Goal: Task Accomplishment & Management: Manage account settings

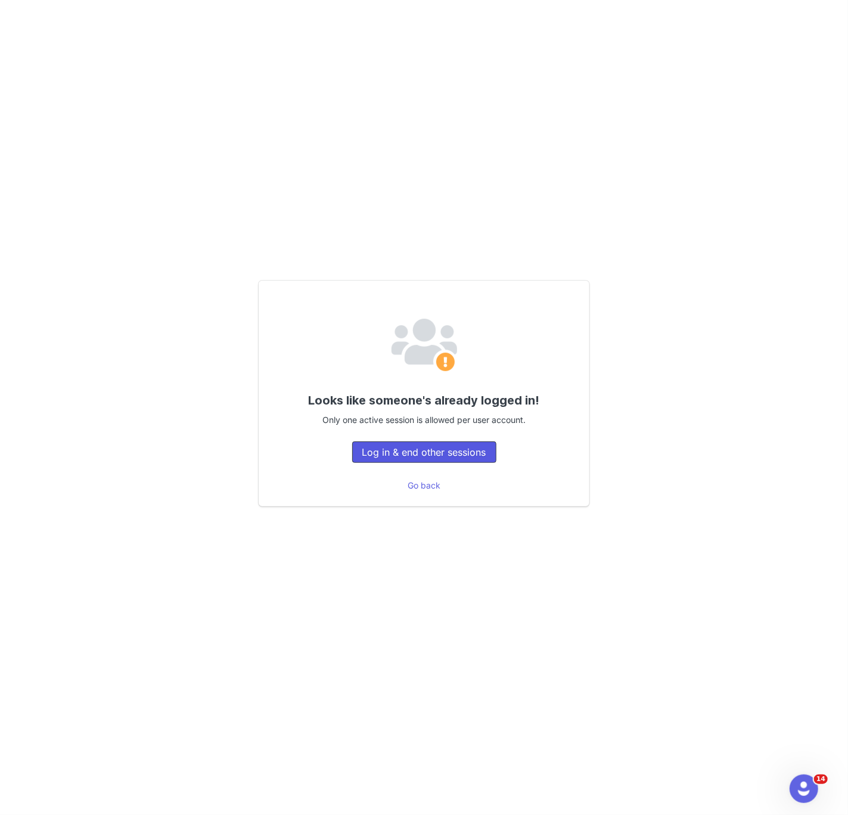
click at [435, 451] on button "Log in & end other sessions" at bounding box center [424, 452] width 144 height 21
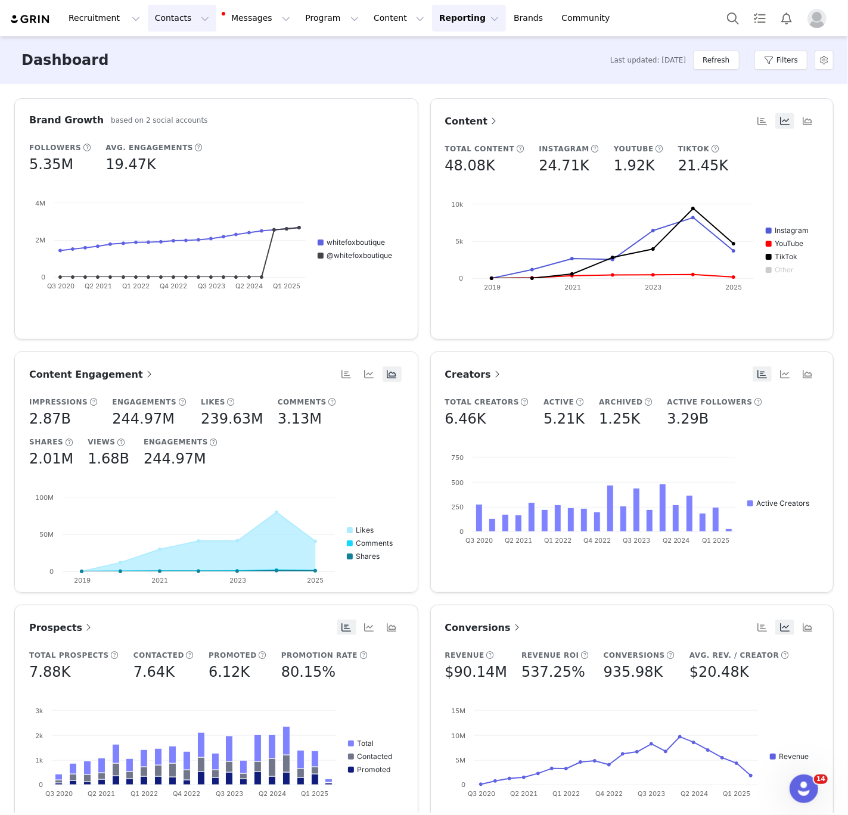
click at [175, 20] on button "Contacts Contacts" at bounding box center [182, 18] width 69 height 27
click at [170, 48] on p "Creators" at bounding box center [167, 52] width 36 height 13
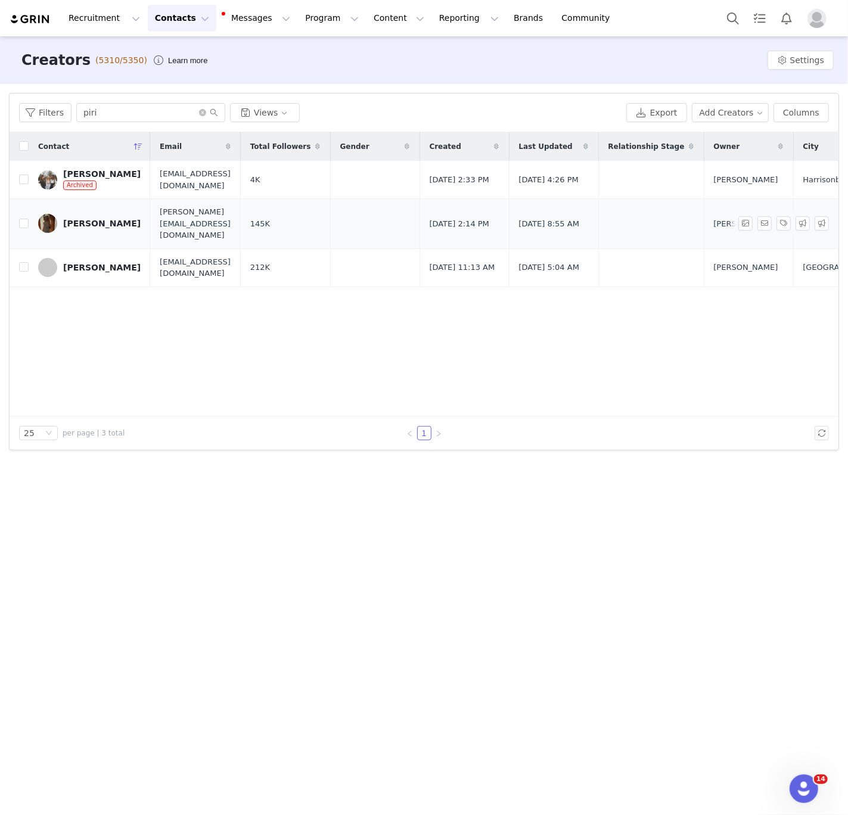
click at [77, 227] on link "[PERSON_NAME]" at bounding box center [89, 223] width 103 height 19
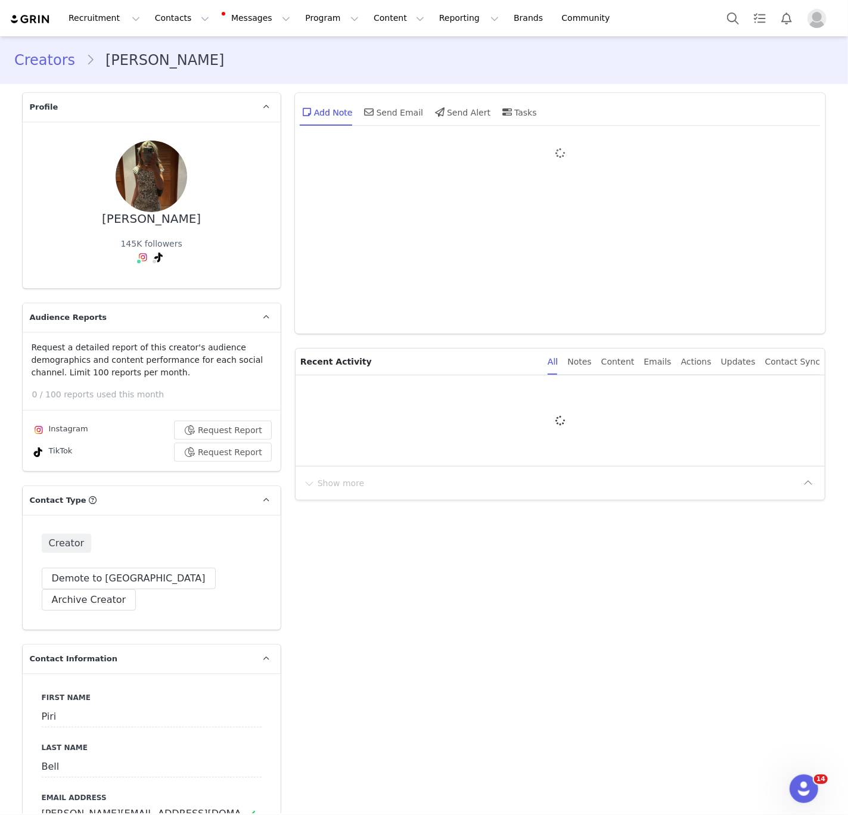
type input "+1 ([GEOGRAPHIC_DATA])"
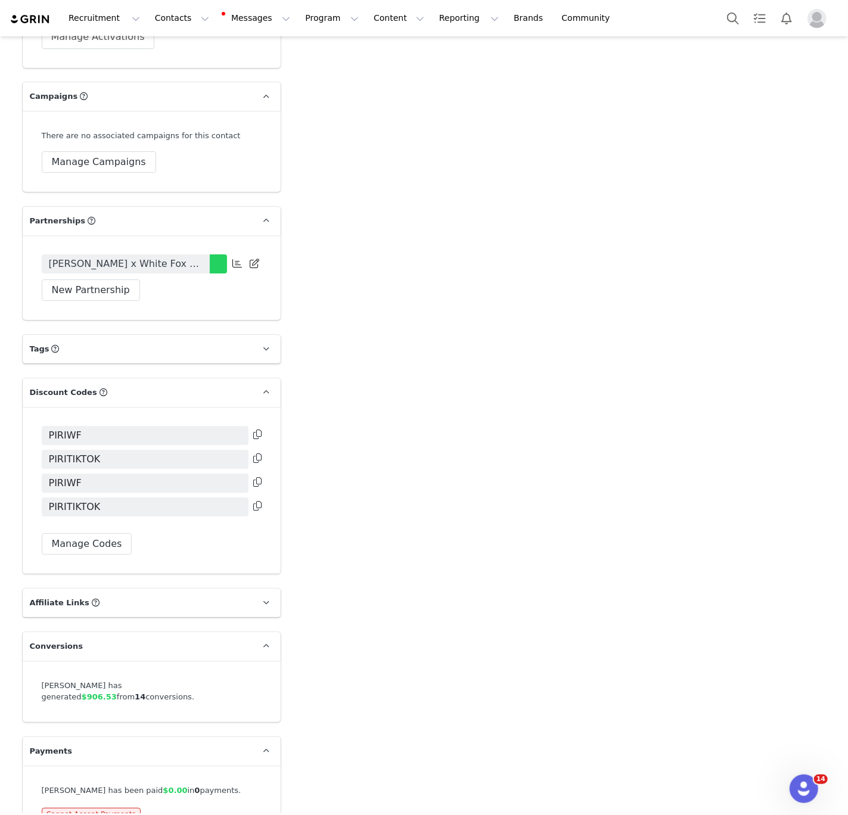
scroll to position [2402, 0]
click at [107, 532] on button "Manage Codes" at bounding box center [87, 542] width 91 height 21
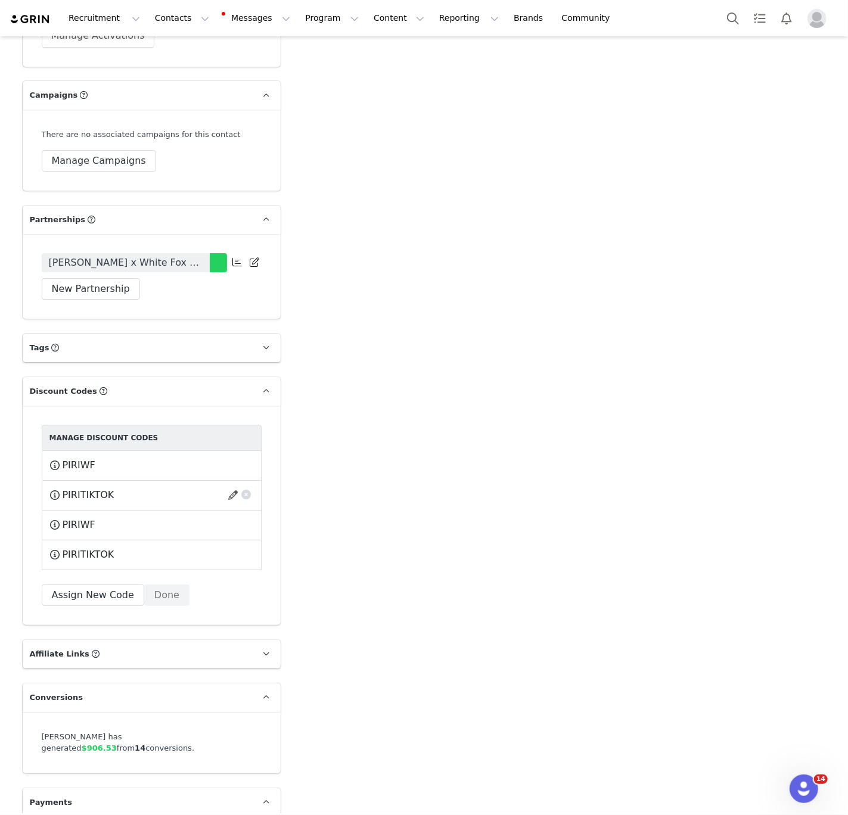
click at [80, 488] on span "PIRITIKTOK" at bounding box center [89, 495] width 52 height 14
copy span "PIRITIKTOK"
click at [84, 585] on button "Assign New Code" at bounding box center [93, 595] width 103 height 21
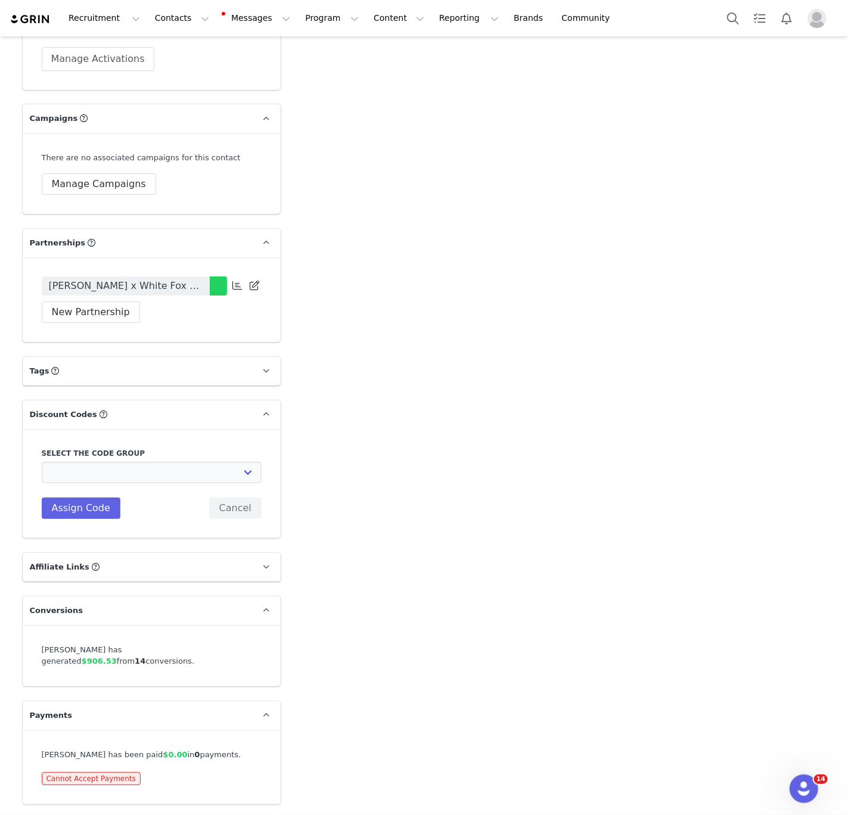
scroll to position [2344, 0]
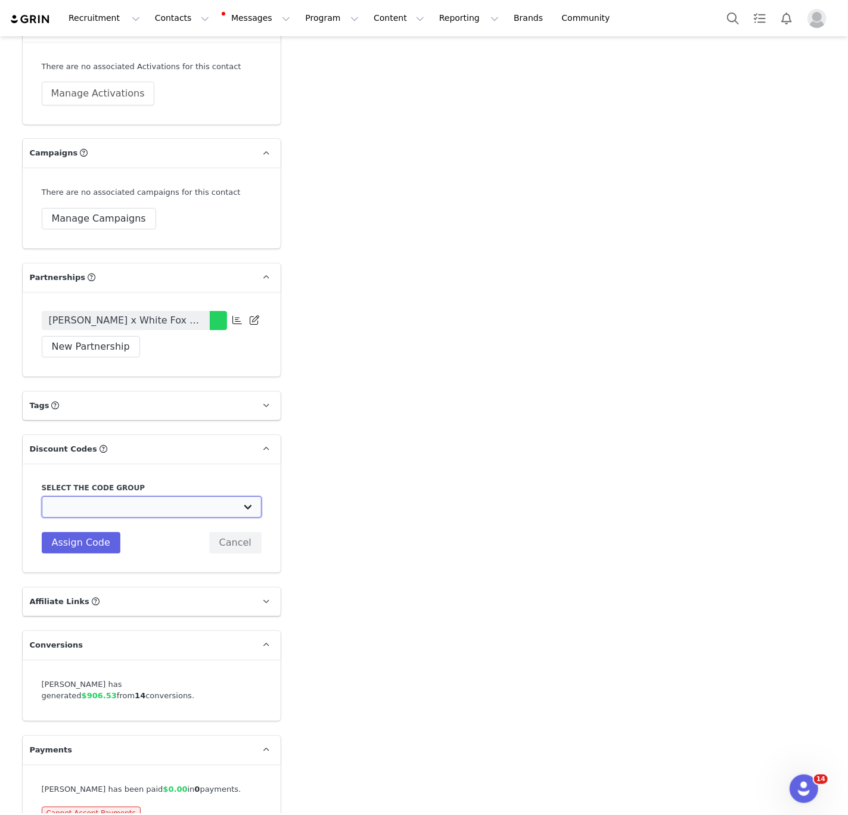
click at [117, 496] on select "White Fox Boutique AUS: Influencer Code White Fox Boutique AUS: Affiliates code…" at bounding box center [152, 506] width 220 height 21
select select "10008690"
click at [42, 496] on select "White Fox Boutique AUS: Influencer Code White Fox Boutique AUS: Affiliates code…" at bounding box center [152, 506] width 220 height 21
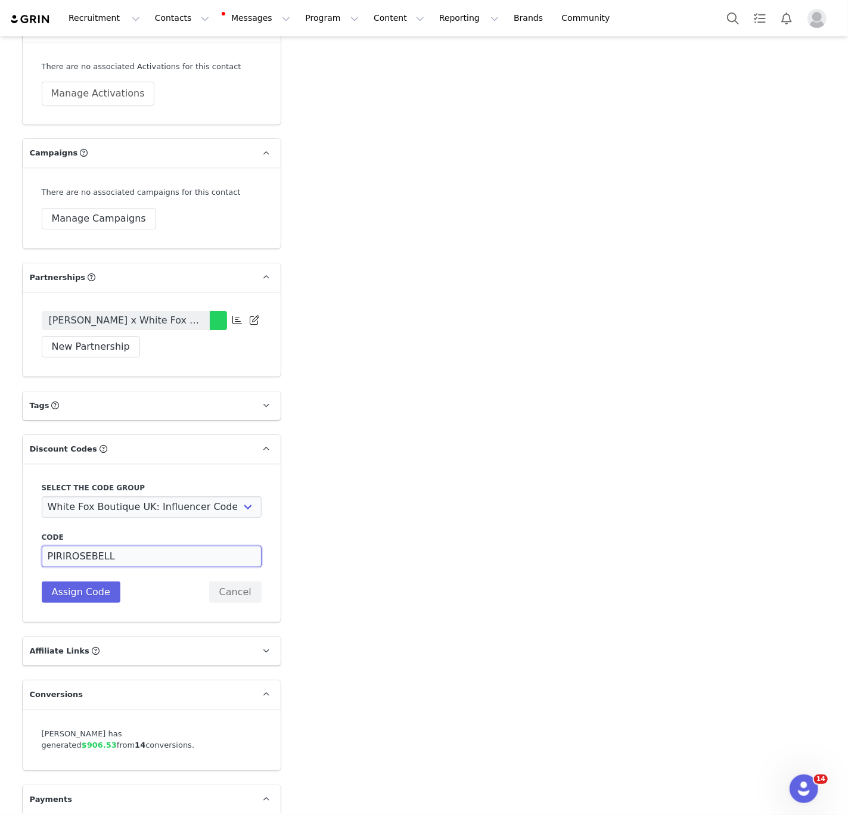
click at [81, 546] on input "PIRIROSEBELL" at bounding box center [152, 556] width 220 height 21
paste input "TIKTOK"
type input "PIRITIKTOK"
click at [82, 582] on button "Assign Code" at bounding box center [81, 592] width 79 height 21
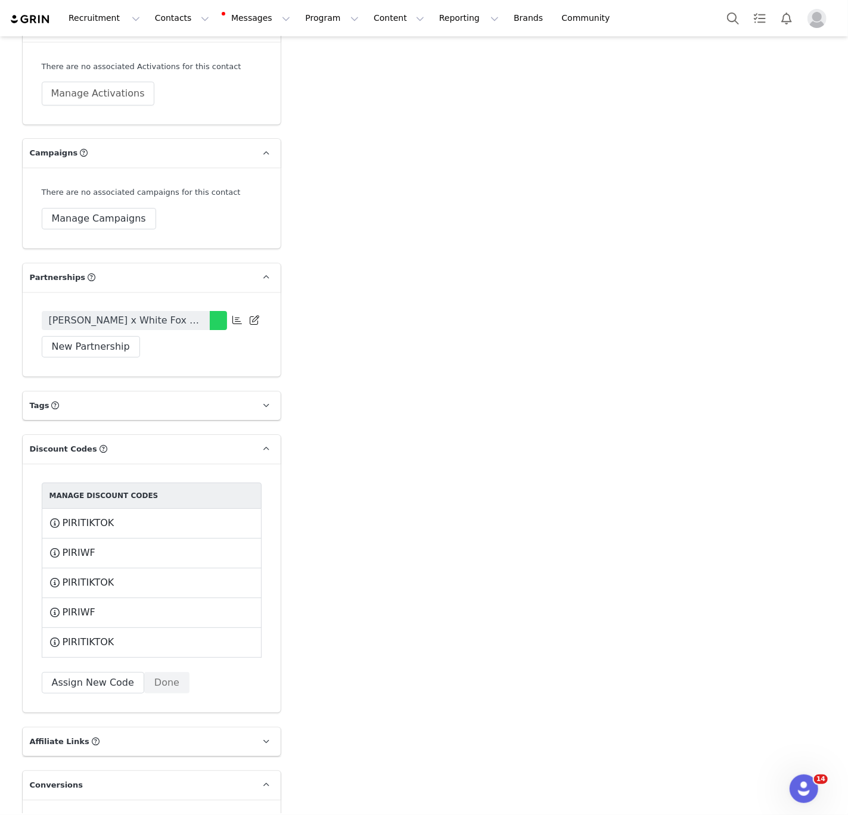
scroll to position [2454, 0]
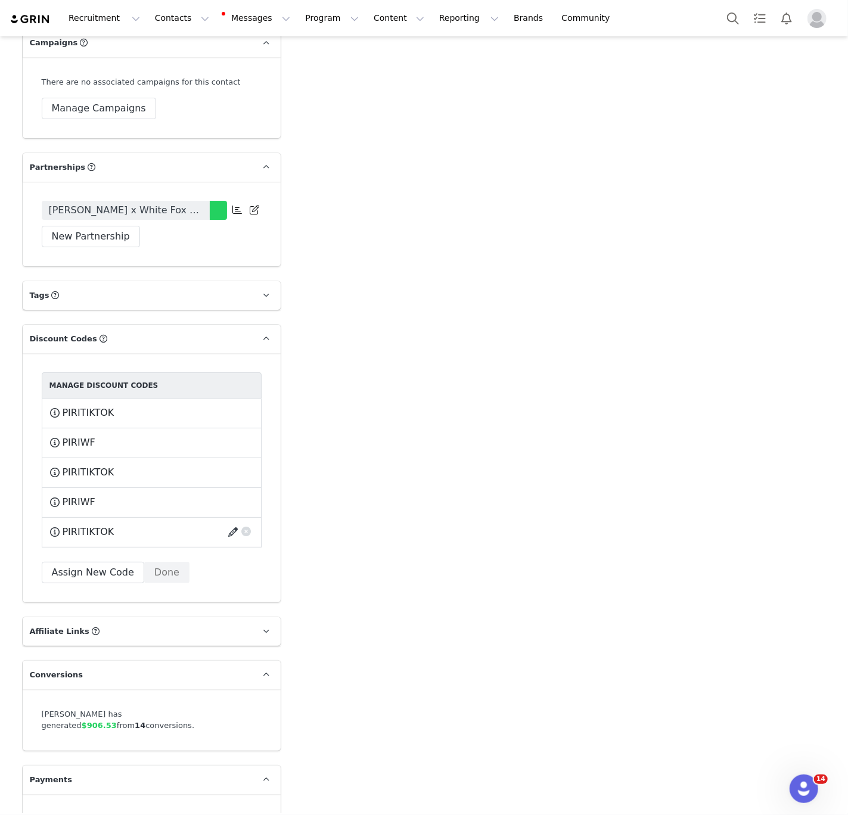
click at [234, 523] on button "button" at bounding box center [235, 532] width 16 height 19
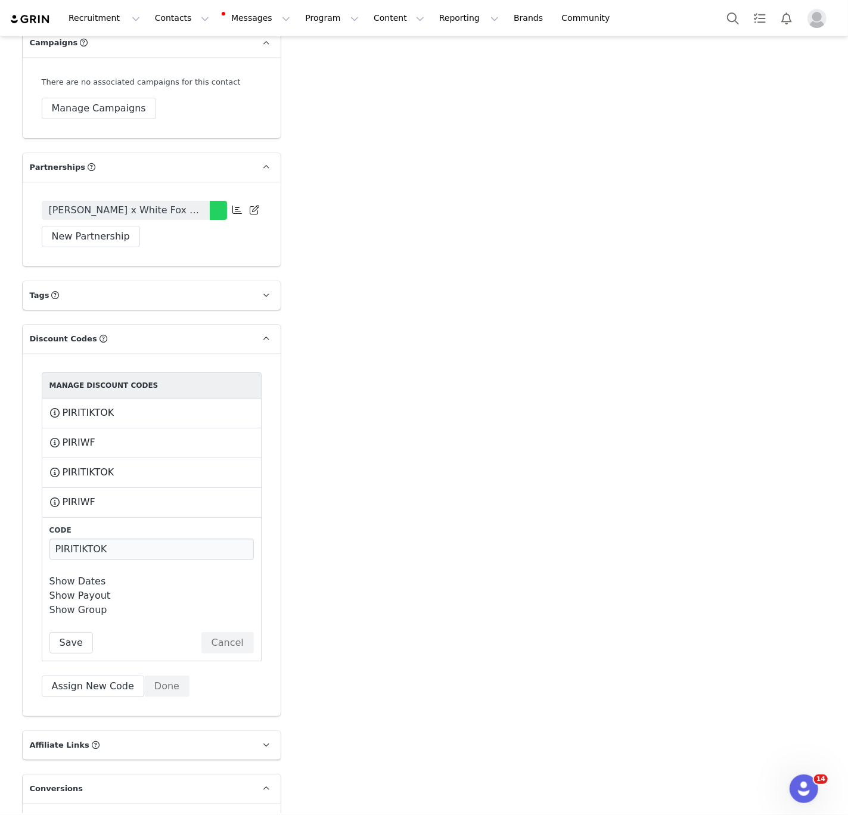
click at [87, 576] on link "Show Dates" at bounding box center [77, 581] width 57 height 11
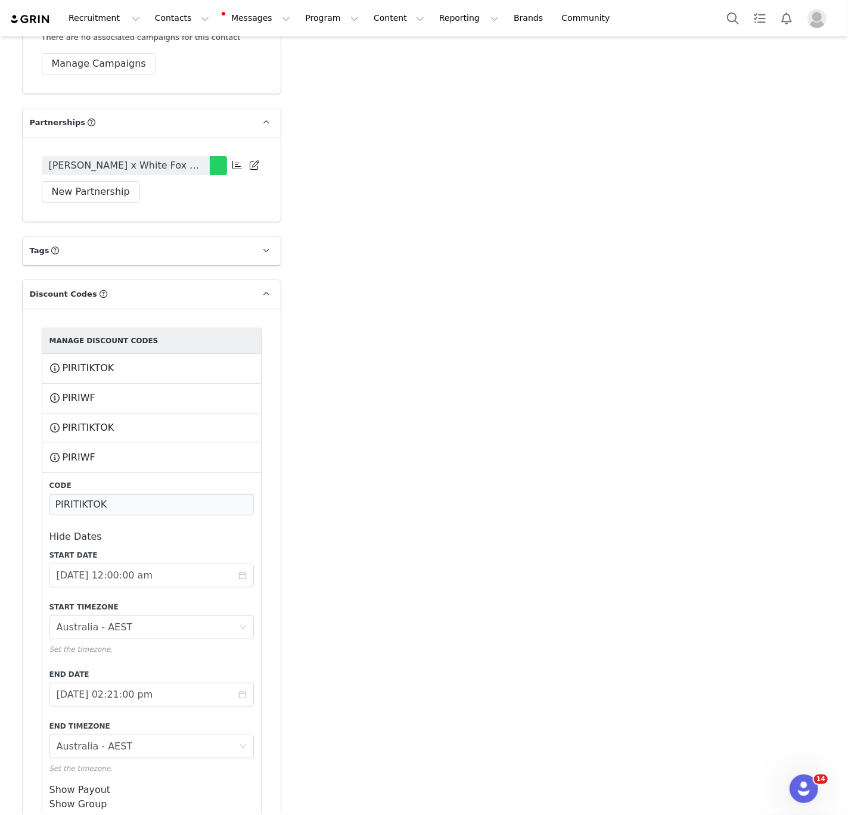
scroll to position [2609, 0]
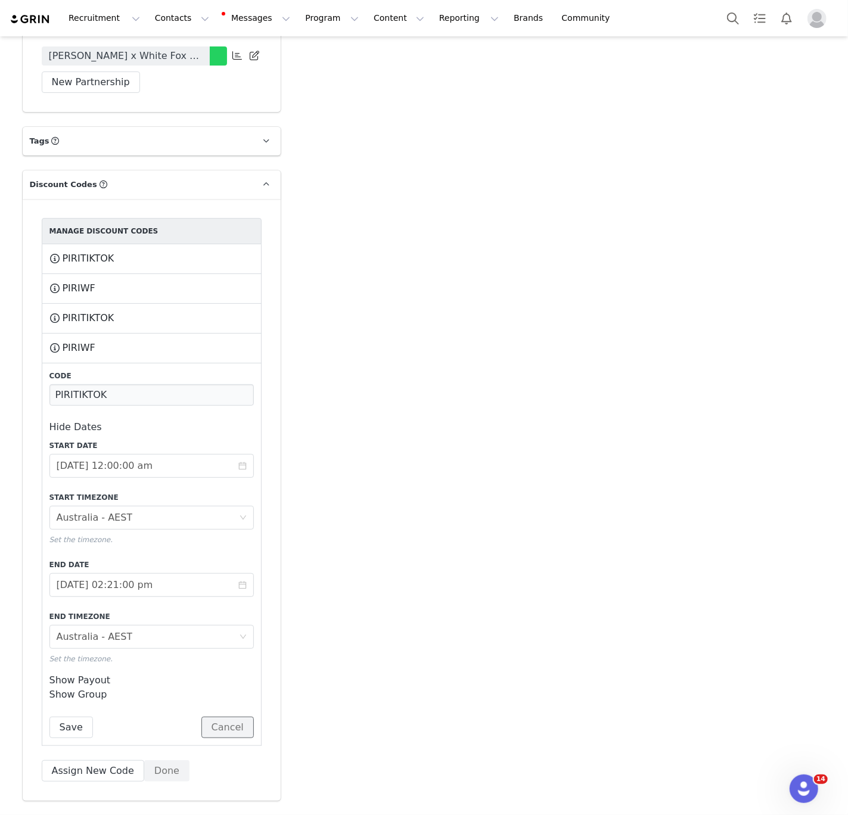
click at [231, 717] on button "Cancel" at bounding box center [227, 727] width 52 height 21
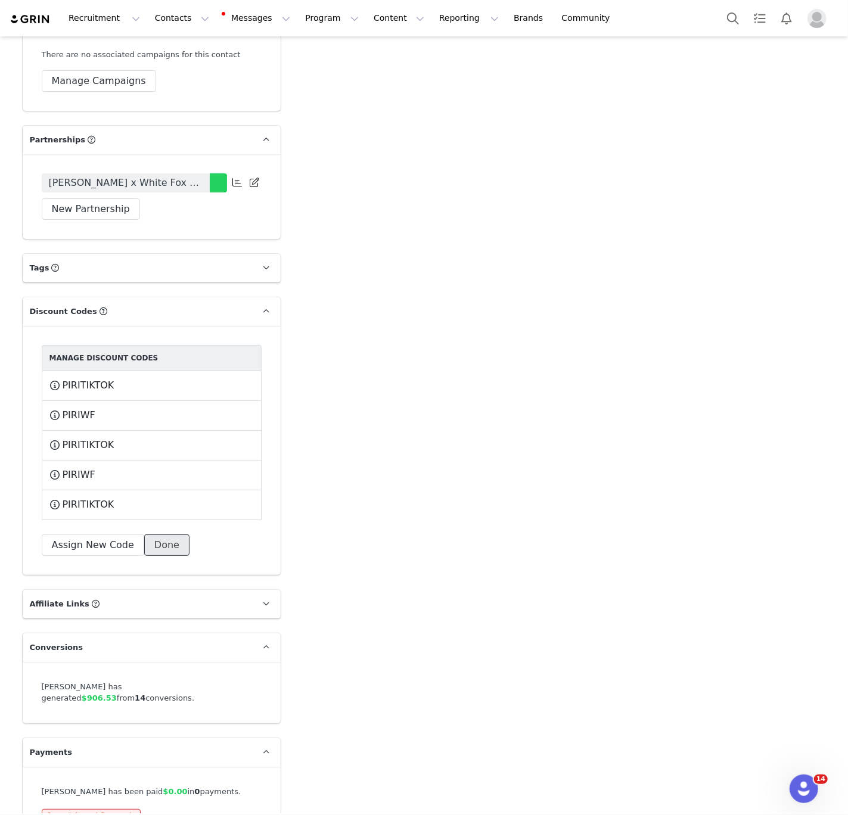
click at [159, 535] on button "Done" at bounding box center [166, 545] width 45 height 21
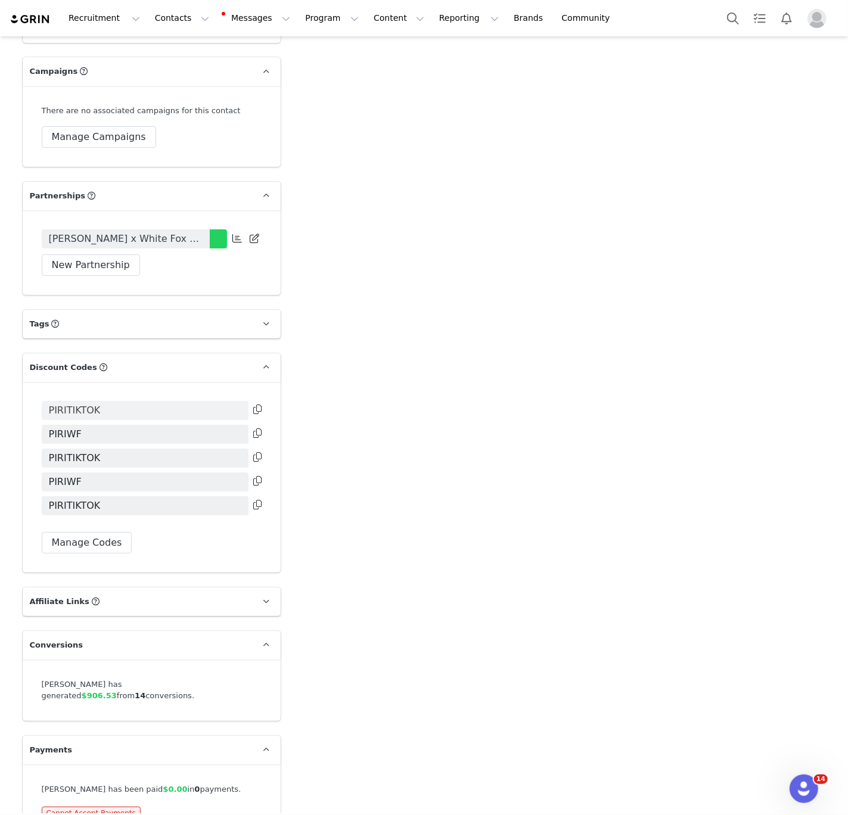
click at [85, 403] on span "PIRITIKTOK" at bounding box center [75, 410] width 52 height 14
click at [70, 403] on span "PIRITIKTOK" at bounding box center [75, 410] width 52 height 14
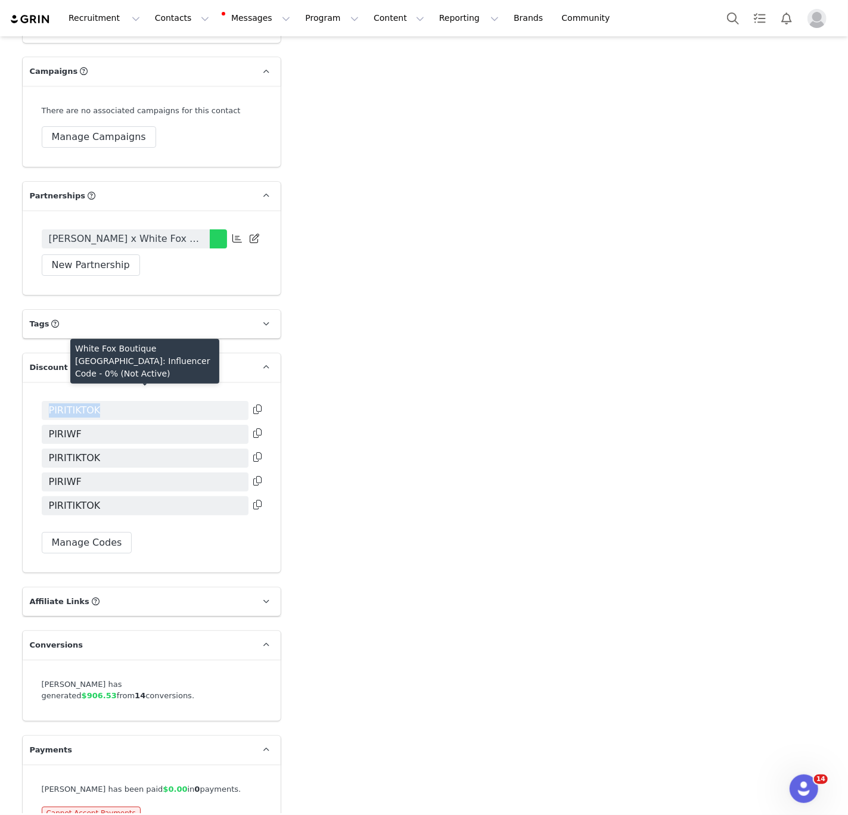
click at [70, 403] on span "PIRITIKTOK" at bounding box center [75, 410] width 52 height 14
copy span "PIRITIKTOK"
click at [77, 403] on span "PIRITIKTOK" at bounding box center [75, 410] width 52 height 14
copy span "PIRITIKTOK"
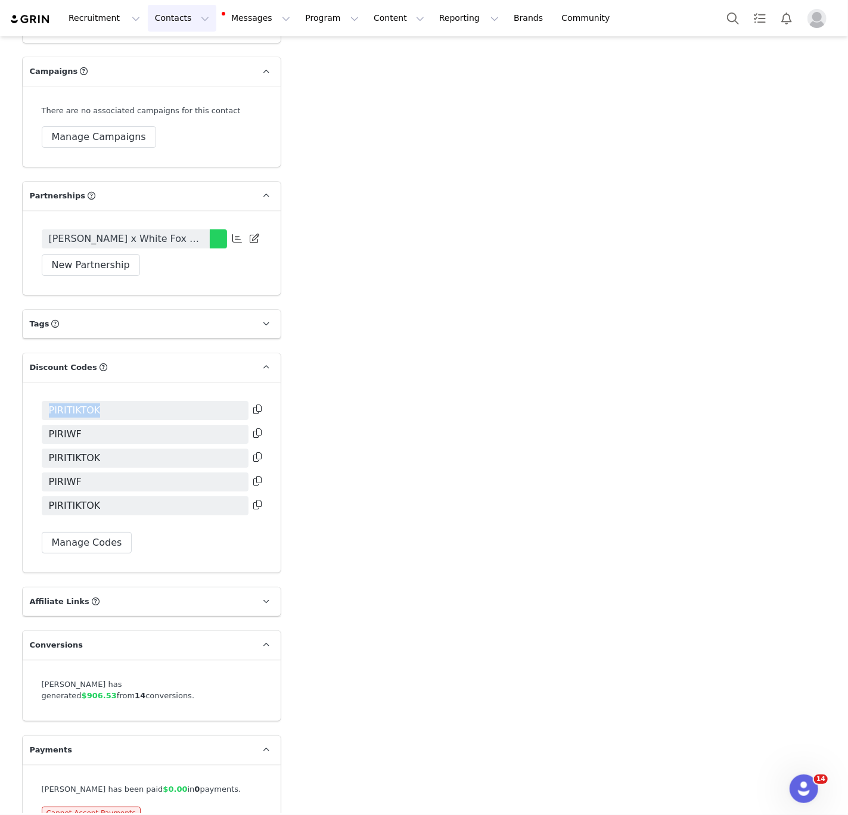
click at [170, 20] on button "Contacts Contacts" at bounding box center [182, 18] width 69 height 27
click at [185, 55] on div "Creators" at bounding box center [187, 52] width 80 height 13
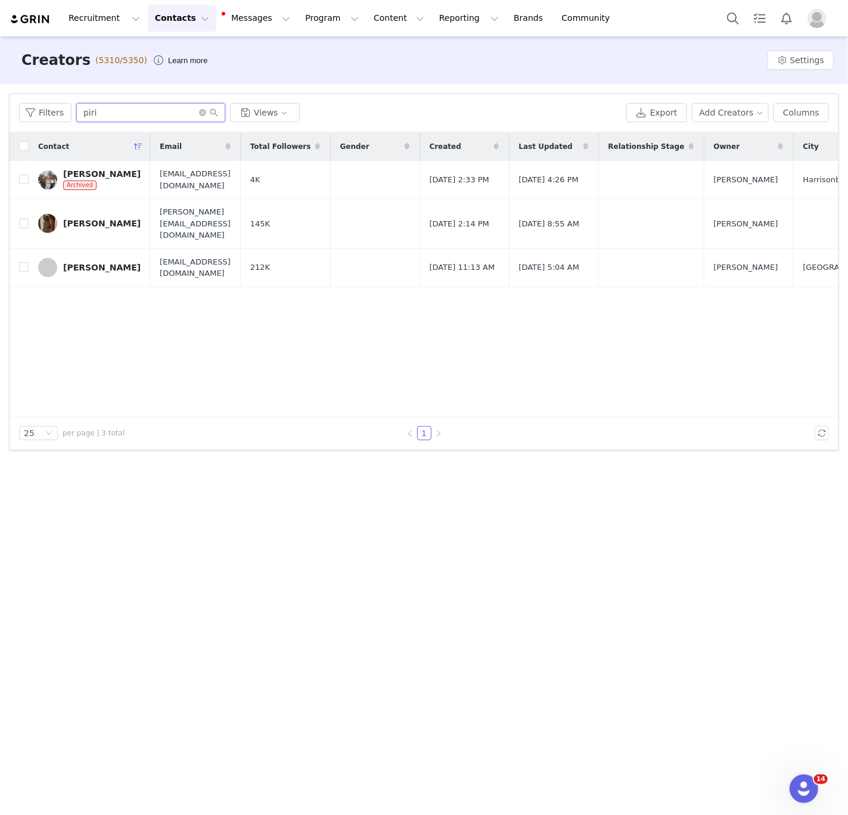
click at [132, 106] on input "piri" at bounding box center [150, 112] width 149 height 19
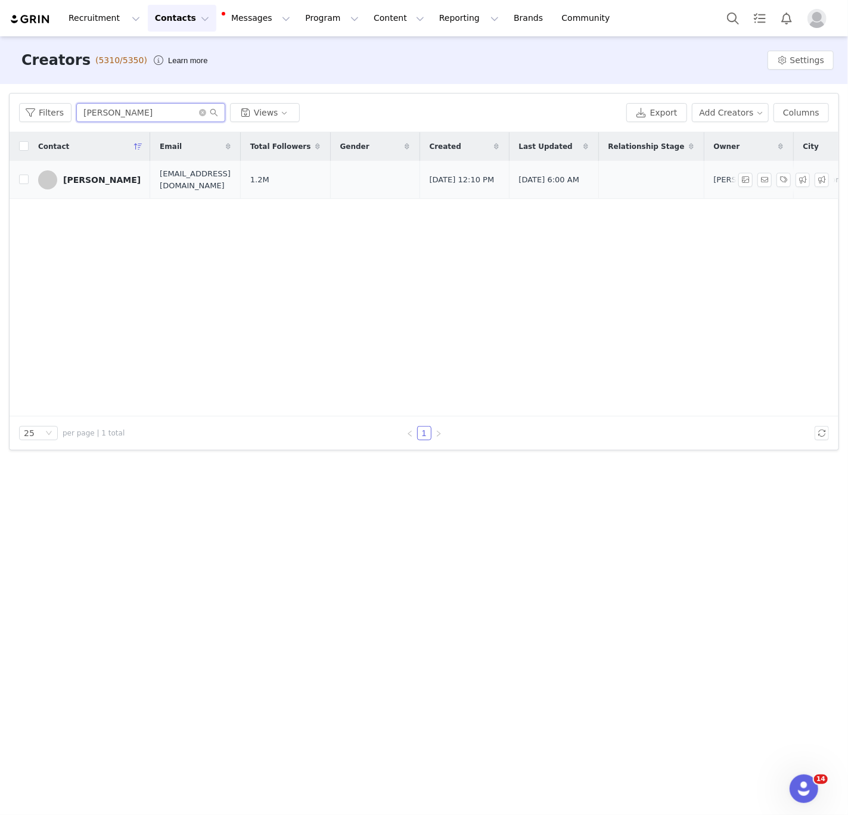
type input "[PERSON_NAME]"
click at [85, 188] on link "[PERSON_NAME]" at bounding box center [89, 179] width 103 height 19
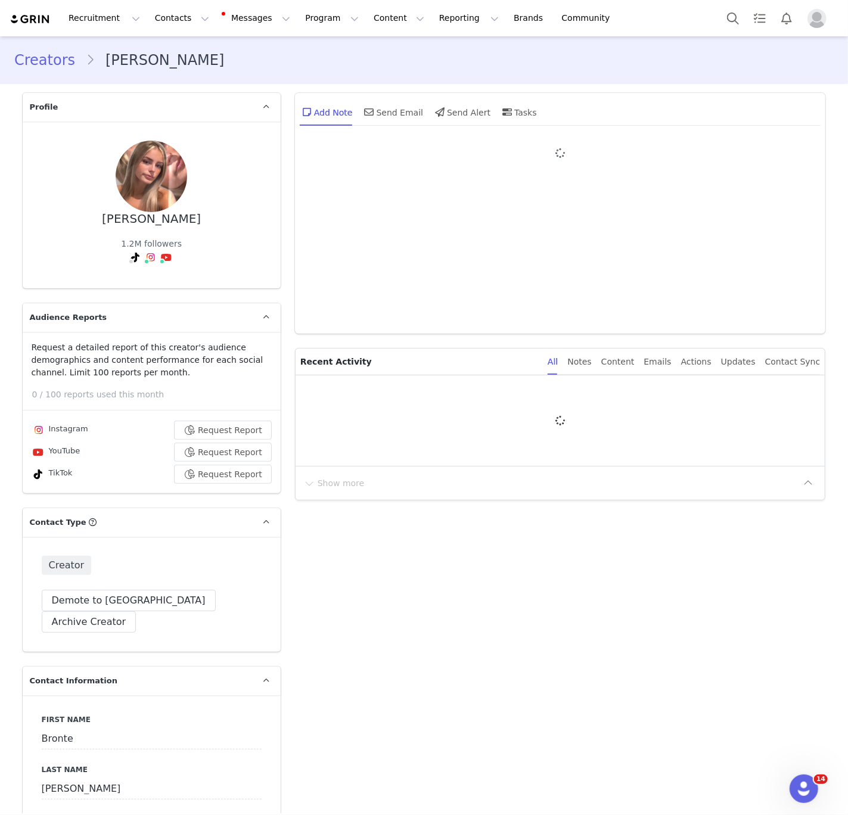
type input "+1 ([GEOGRAPHIC_DATA])"
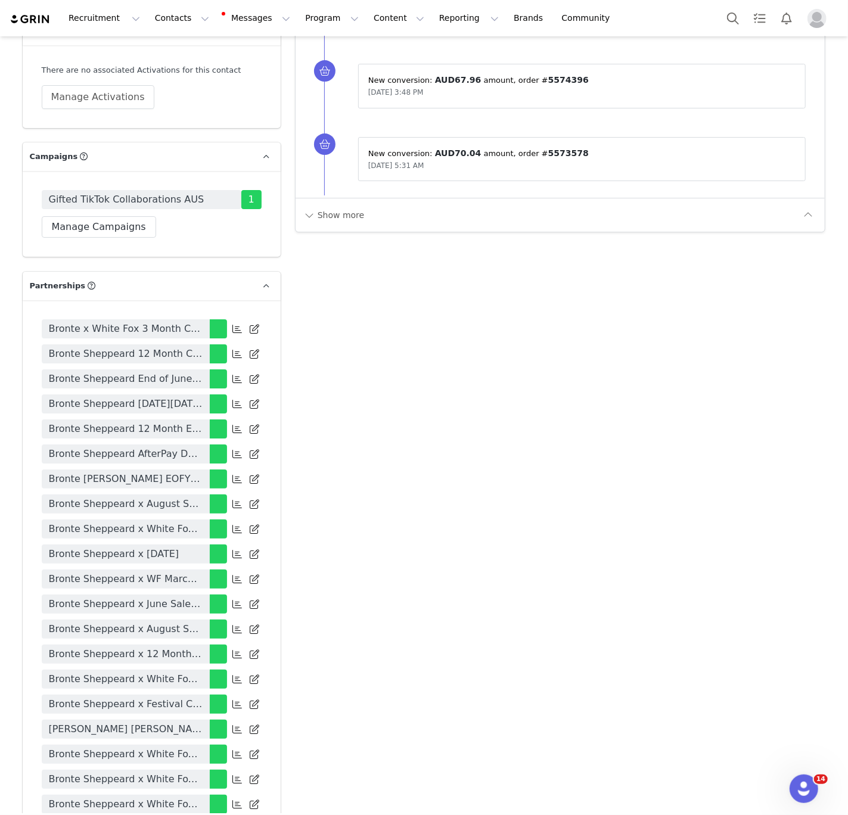
scroll to position [2608, 0]
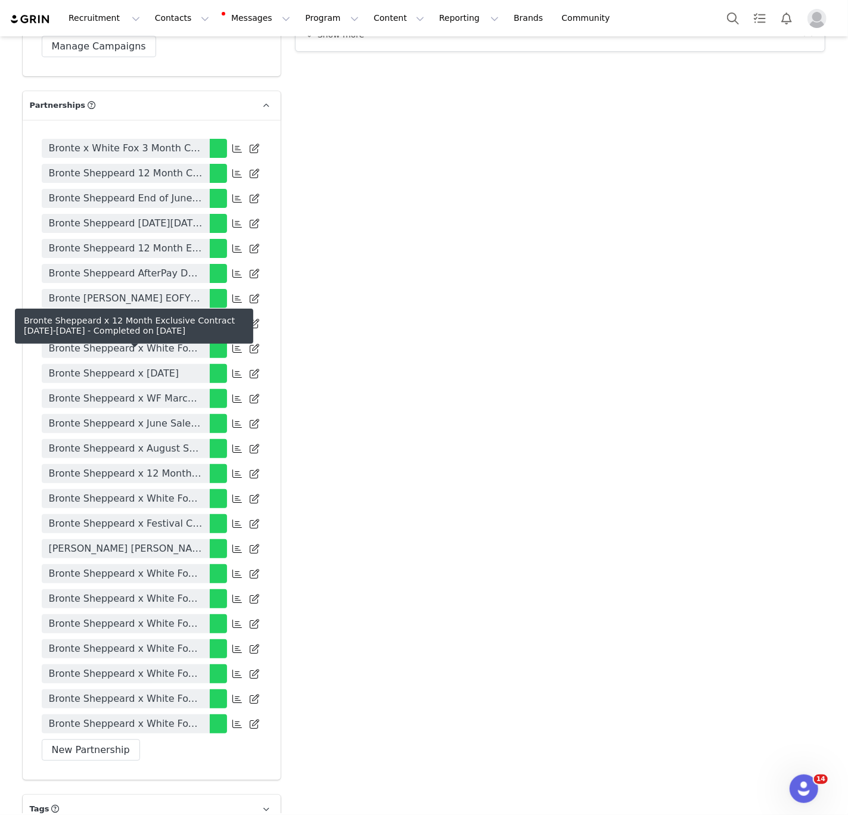
click at [180, 464] on link "Bronte Sheppeard x 12 Month Exclusive Contract [DATE]-[DATE]" at bounding box center [126, 473] width 168 height 19
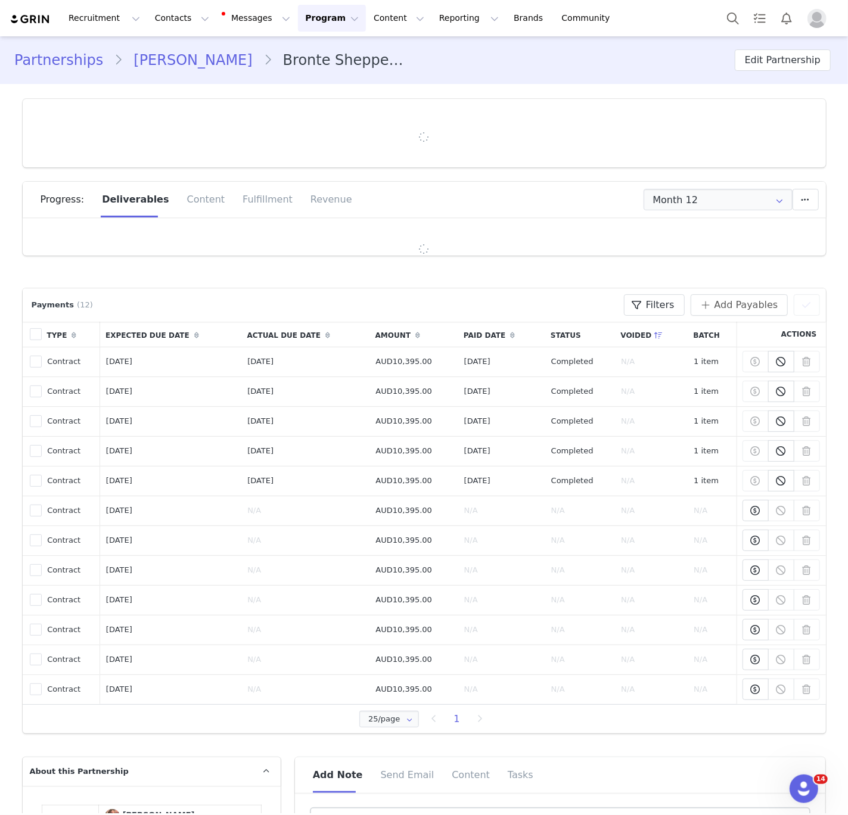
type input "+1 ([GEOGRAPHIC_DATA])"
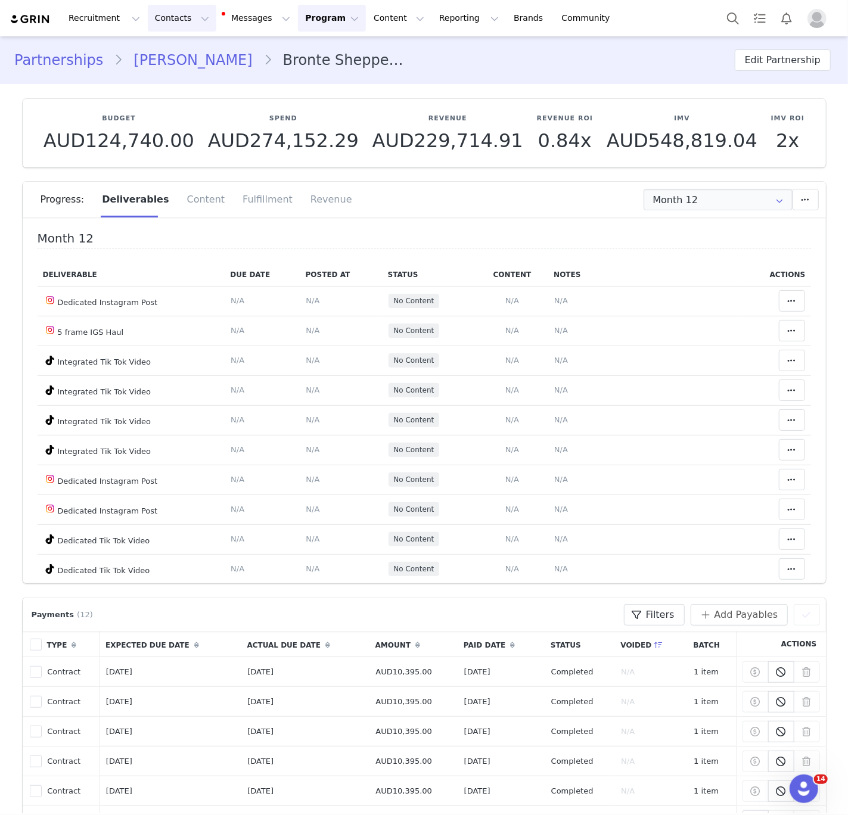
click at [167, 22] on button "Contacts Contacts" at bounding box center [182, 18] width 69 height 27
click at [172, 61] on link "Creators" at bounding box center [186, 53] width 94 height 22
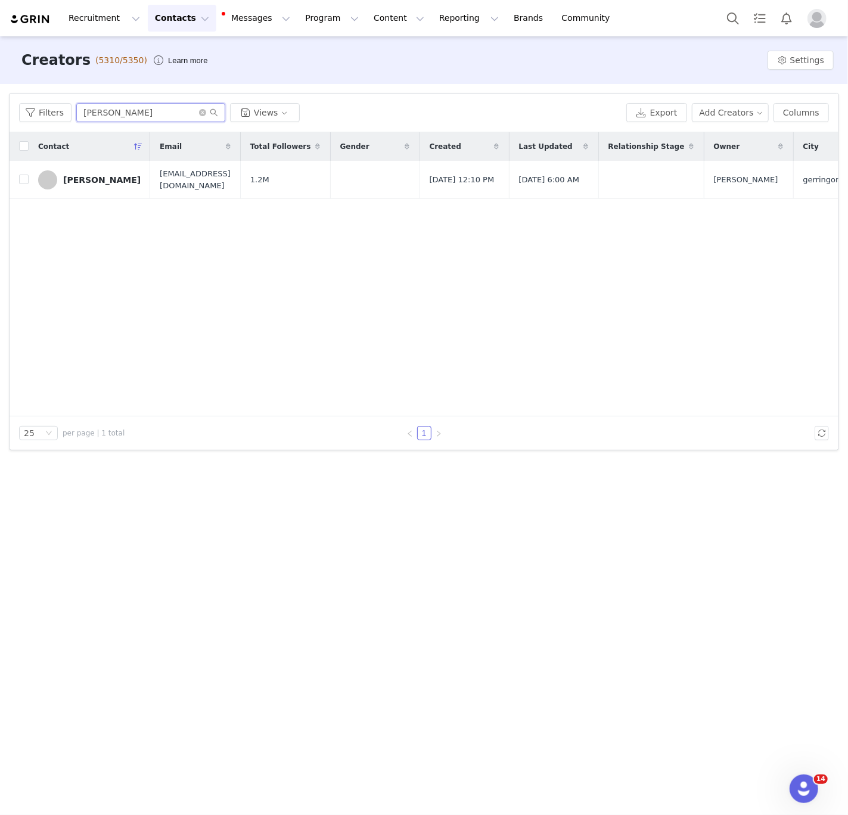
click at [141, 117] on input "[PERSON_NAME]" at bounding box center [150, 112] width 149 height 19
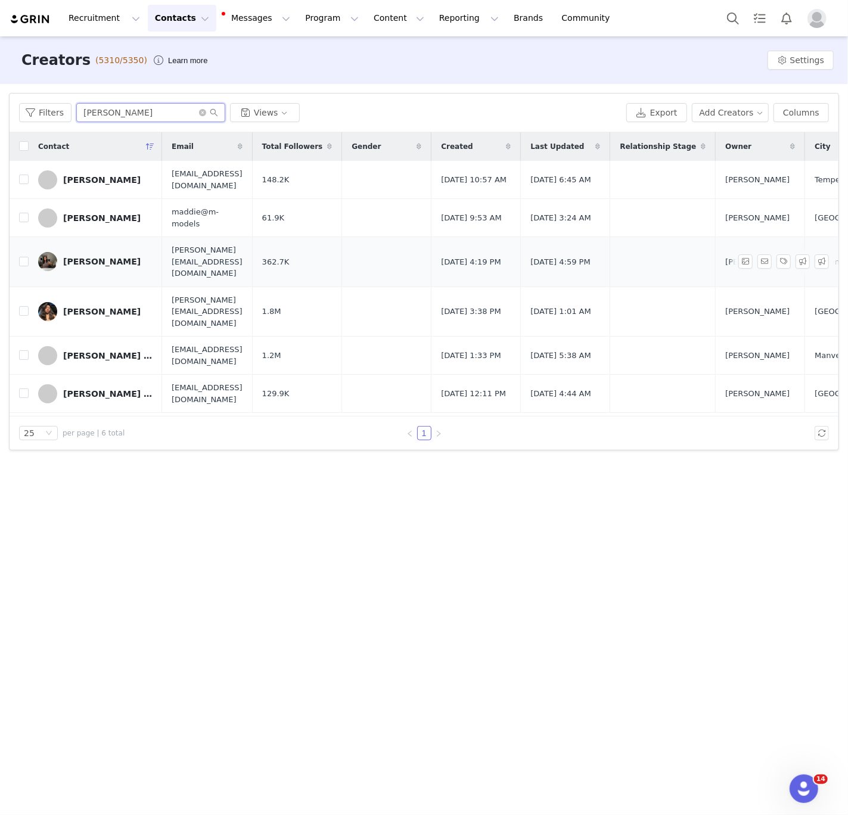
type input "[PERSON_NAME]"
click at [102, 260] on div "[PERSON_NAME]" at bounding box center [101, 262] width 77 height 10
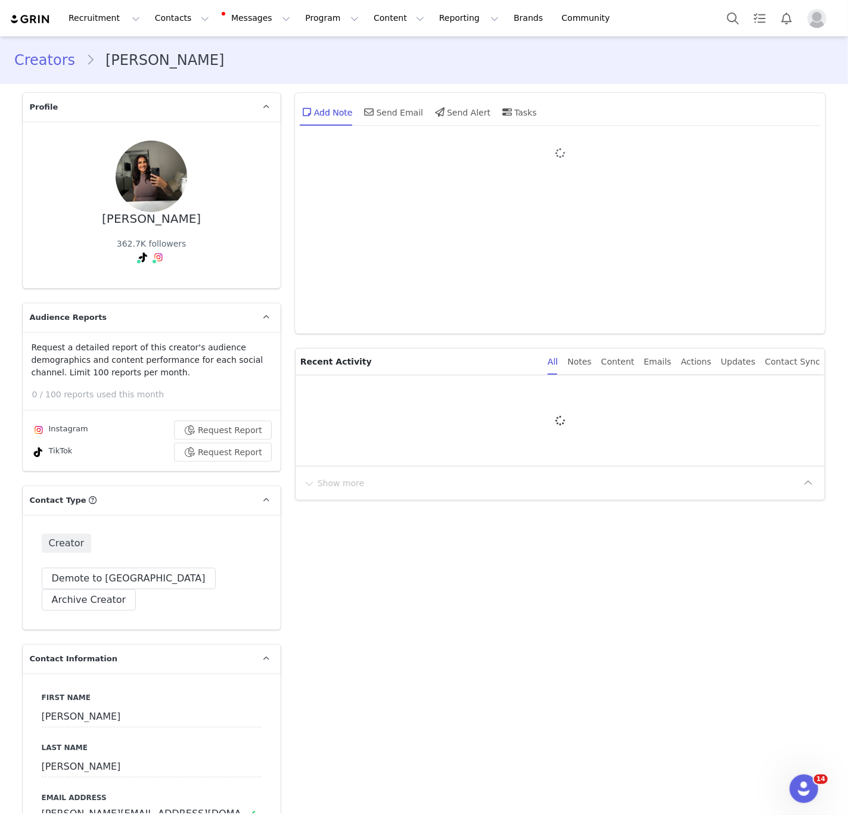
type input "+1 ([GEOGRAPHIC_DATA])"
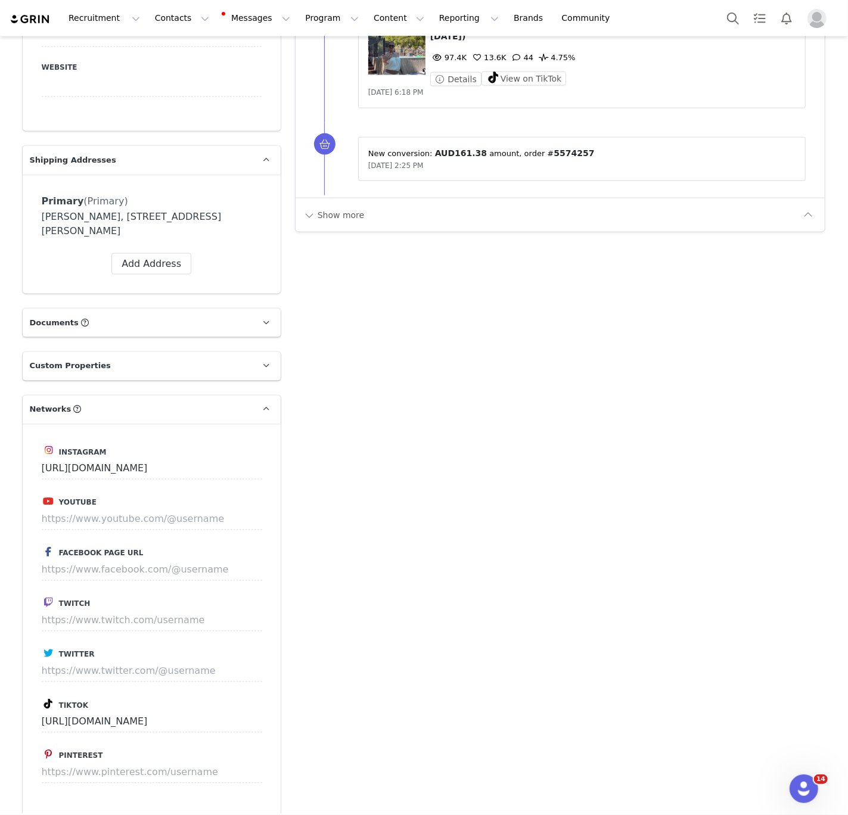
drag, startPoint x: 395, startPoint y: 419, endPoint x: 334, endPoint y: 265, distance: 165.3
click at [391, 400] on div "Add Note Send Email Send Alert Tasks System Font 12pt To open the popup, press …" at bounding box center [560, 719] width 545 height 3225
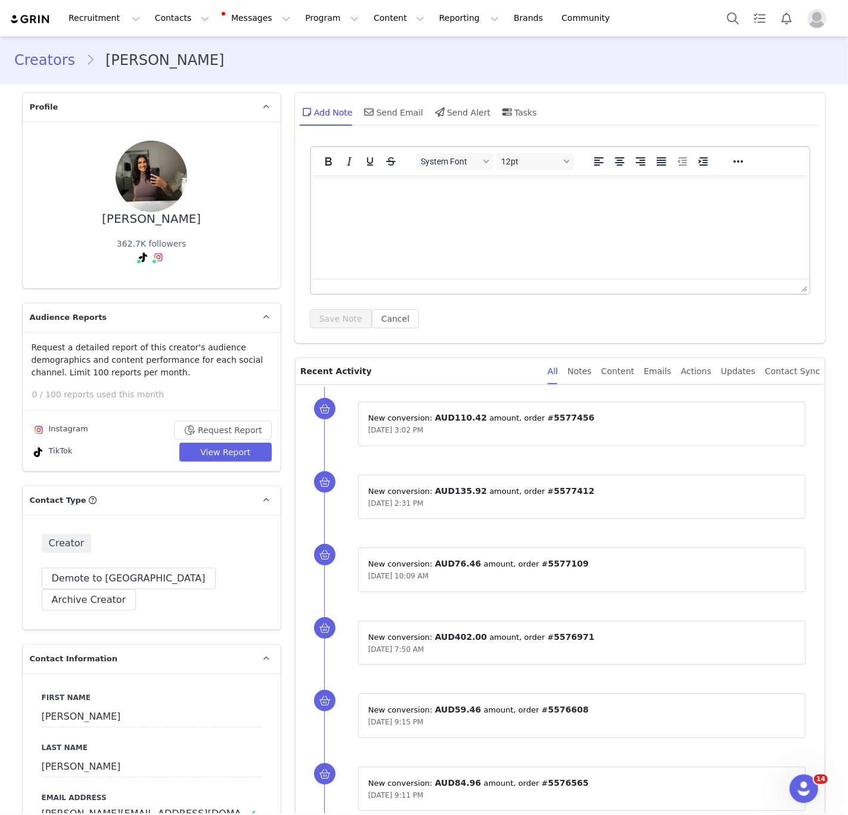
click at [144, 264] on span "TikTok ( @aaliyahsteedmann ) — Personal/Creator Connected — Videos and Insights." at bounding box center [142, 260] width 12 height 14
click at [136, 262] on span at bounding box center [139, 262] width 6 height 6
click at [129, 278] on link "@aaliyahsteedmann" at bounding box center [122, 283] width 86 height 10
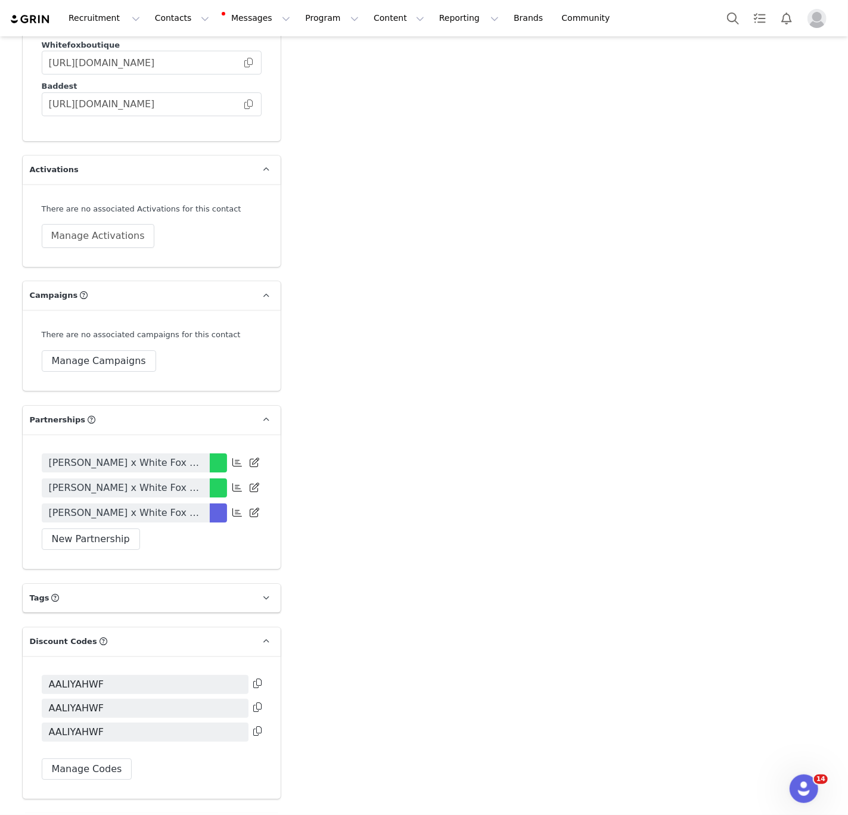
scroll to position [2257, 0]
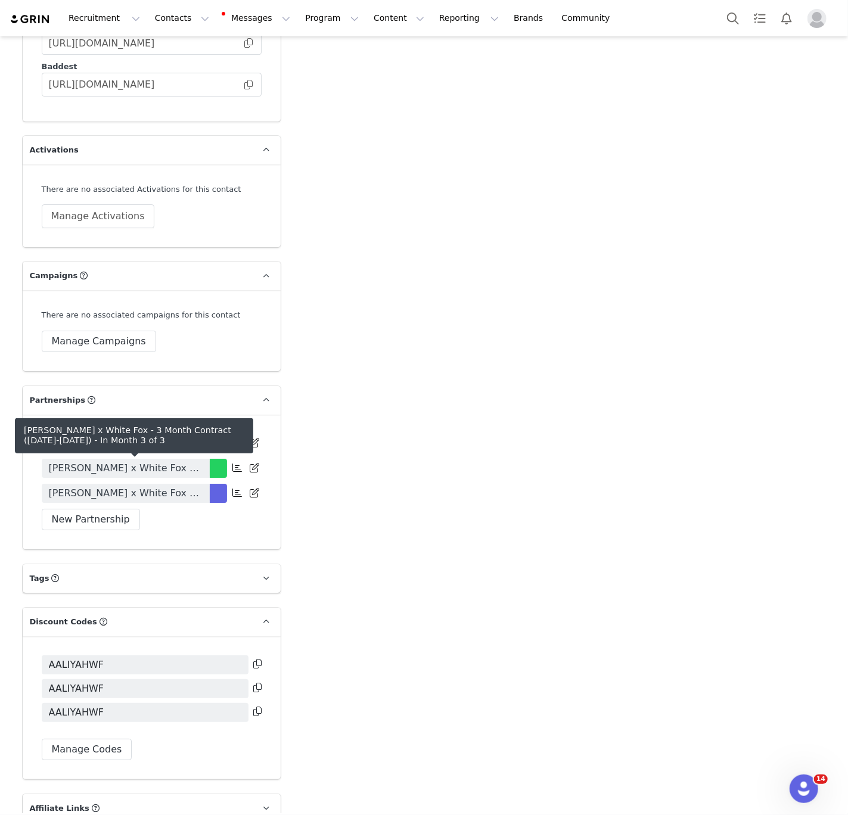
click at [167, 486] on span "[PERSON_NAME] x White Fox - 3 Month Contract ([DATE]-[DATE])" at bounding box center [126, 493] width 154 height 14
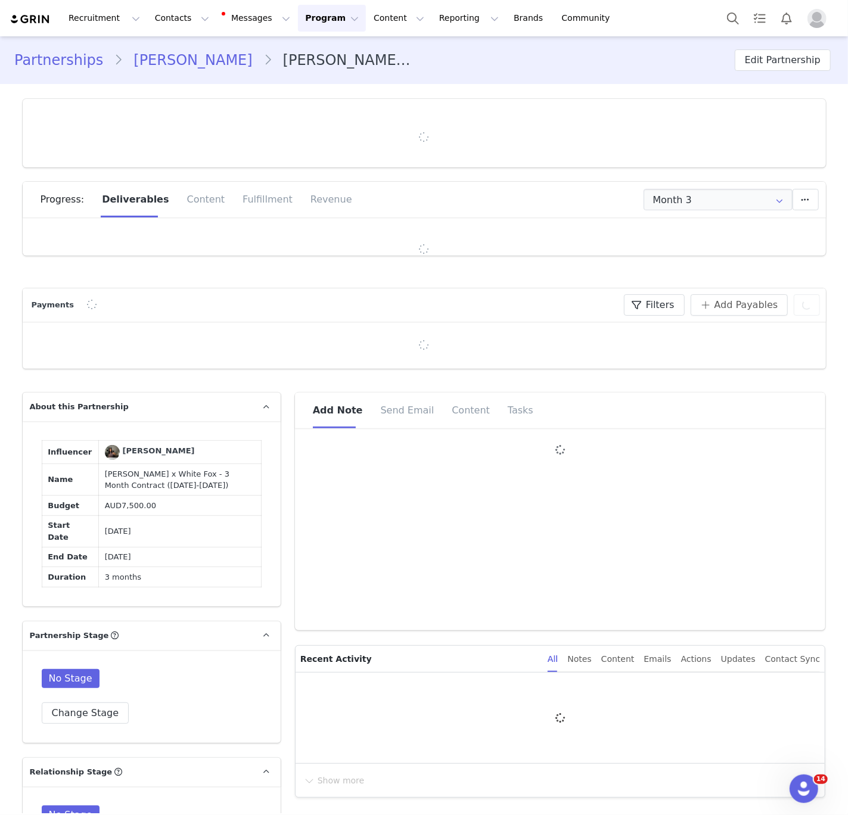
type input "+1 ([GEOGRAPHIC_DATA])"
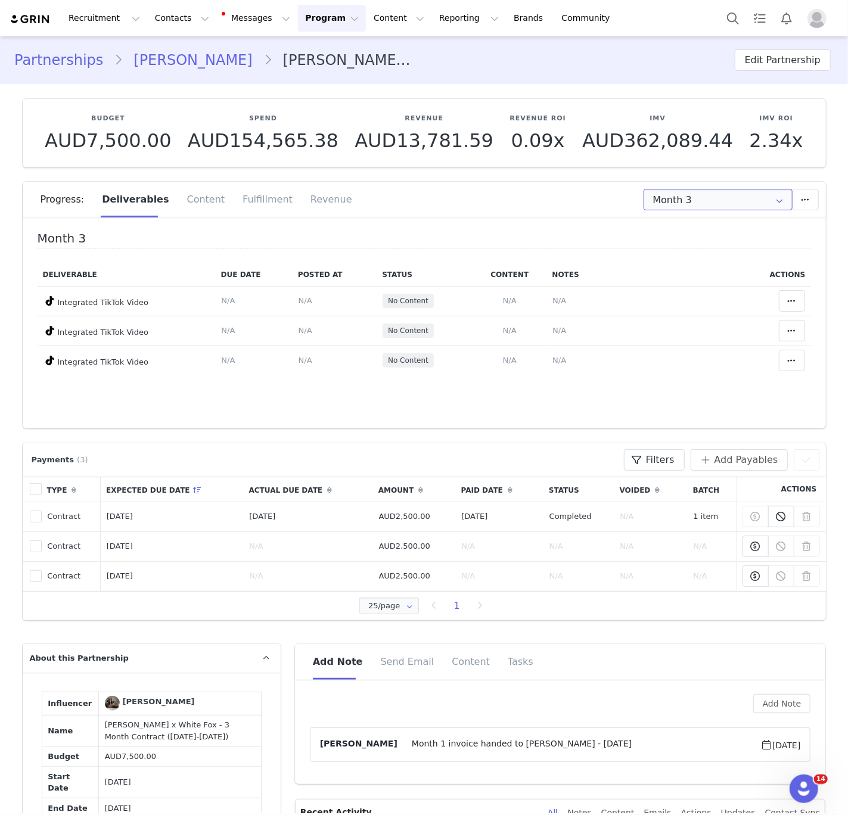
click at [645, 199] on input "Month 3" at bounding box center [718, 199] width 149 height 21
click at [656, 230] on span "Month 1" at bounding box center [673, 231] width 34 height 20
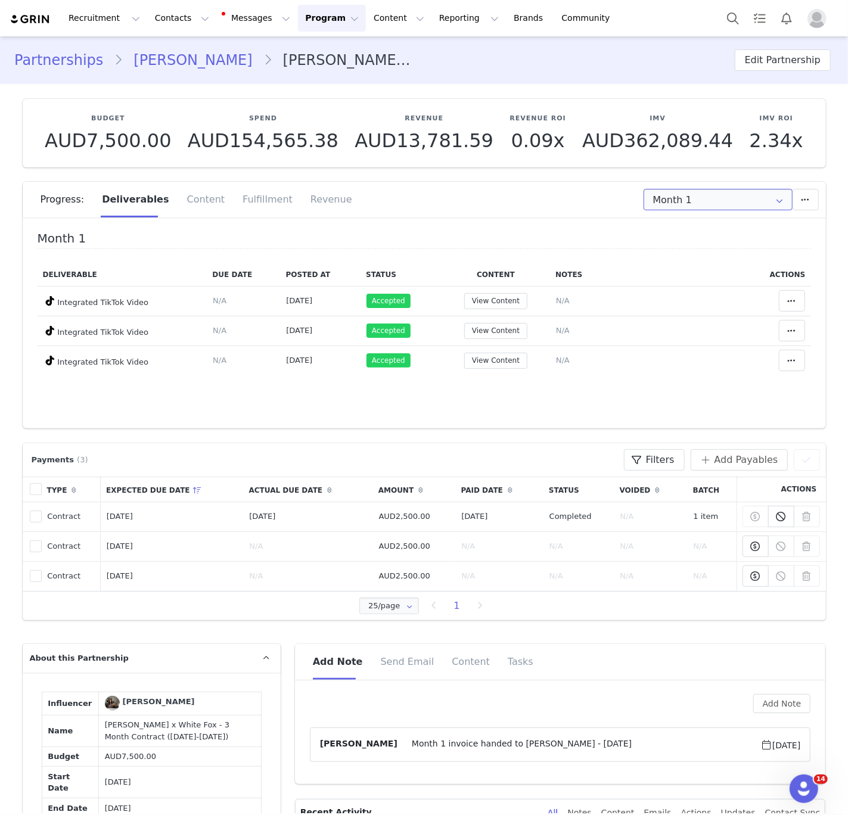
click at [676, 195] on input "Month 1" at bounding box center [718, 199] width 149 height 21
click at [667, 248] on span "Month 2" at bounding box center [673, 251] width 34 height 20
type input "Month 2"
click at [490, 360] on button "View Content" at bounding box center [495, 361] width 63 height 16
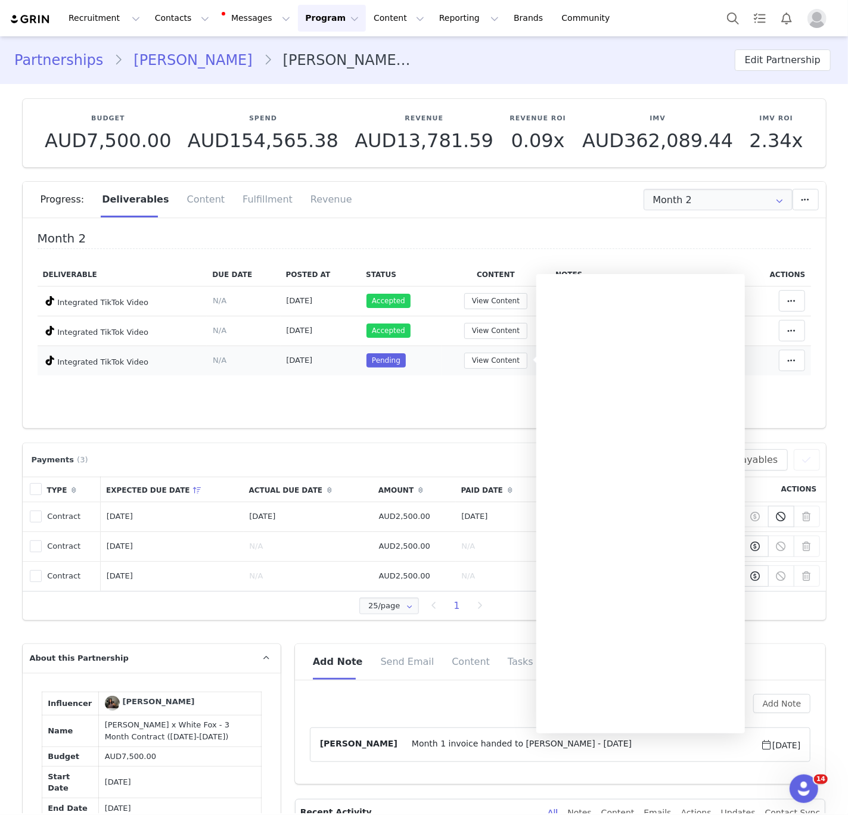
click at [438, 356] on td "Pending" at bounding box center [401, 361] width 81 height 30
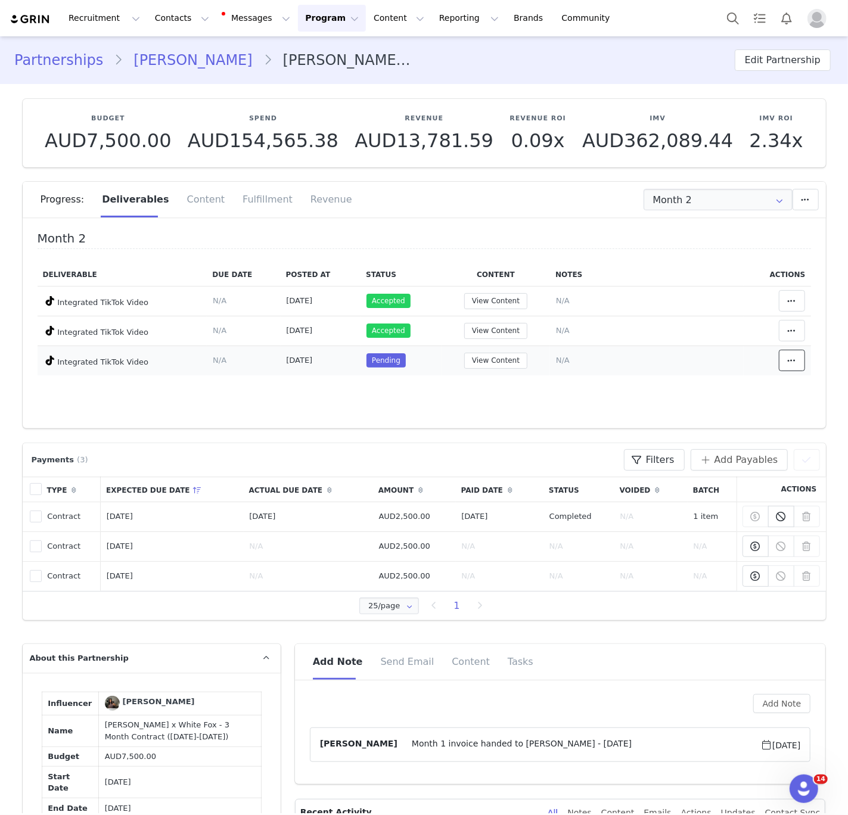
click at [791, 360] on icon at bounding box center [792, 361] width 8 height 10
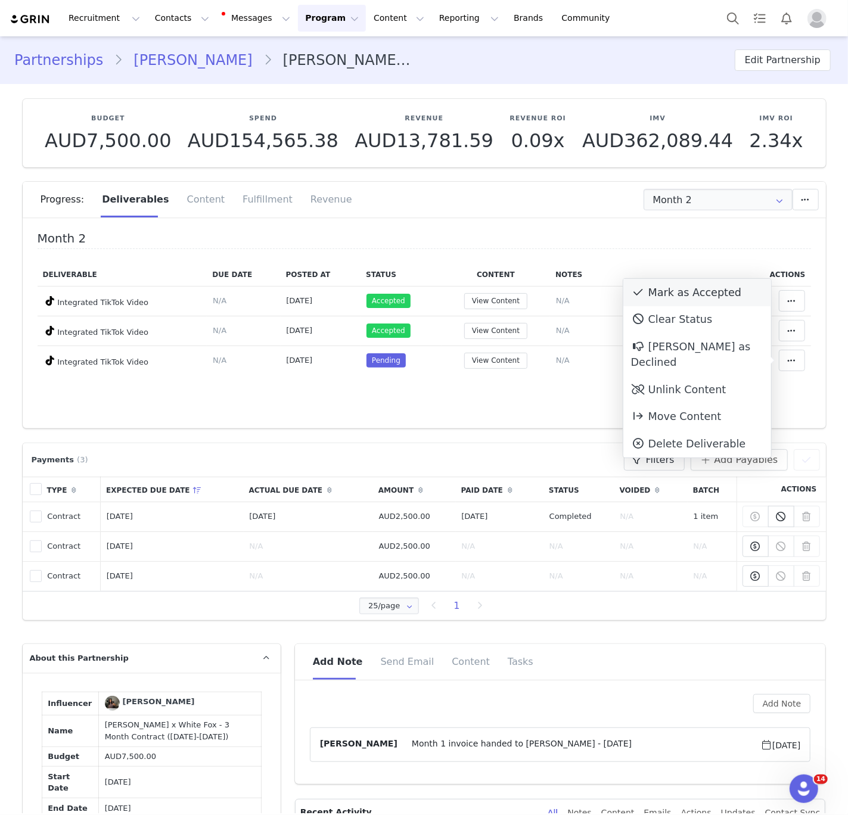
click at [716, 285] on div "Mark as Accepted" at bounding box center [697, 292] width 148 height 27
